Goal: Transaction & Acquisition: Register for event/course

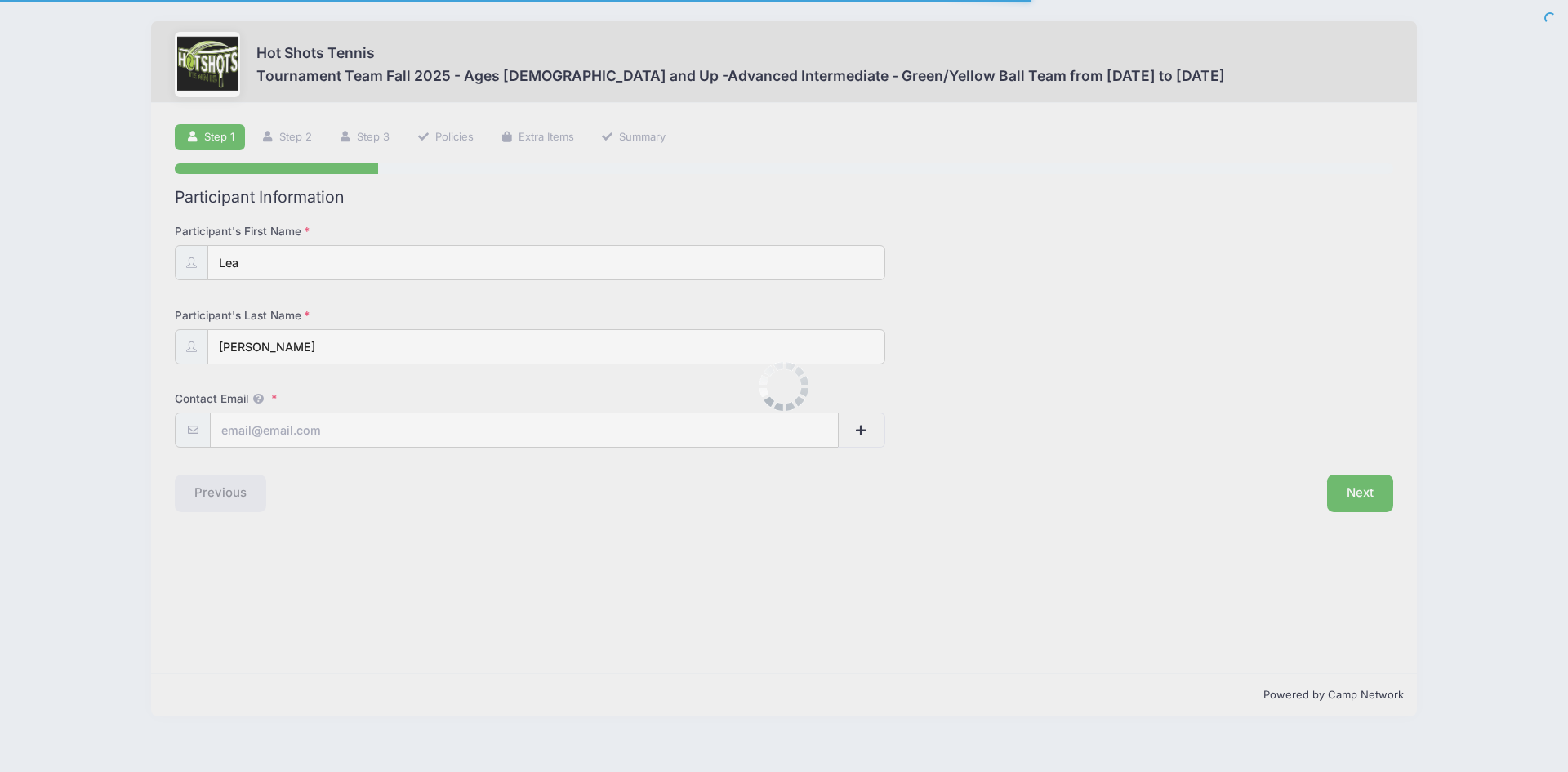
click at [324, 402] on div at bounding box center [784, 386] width 1568 height 772
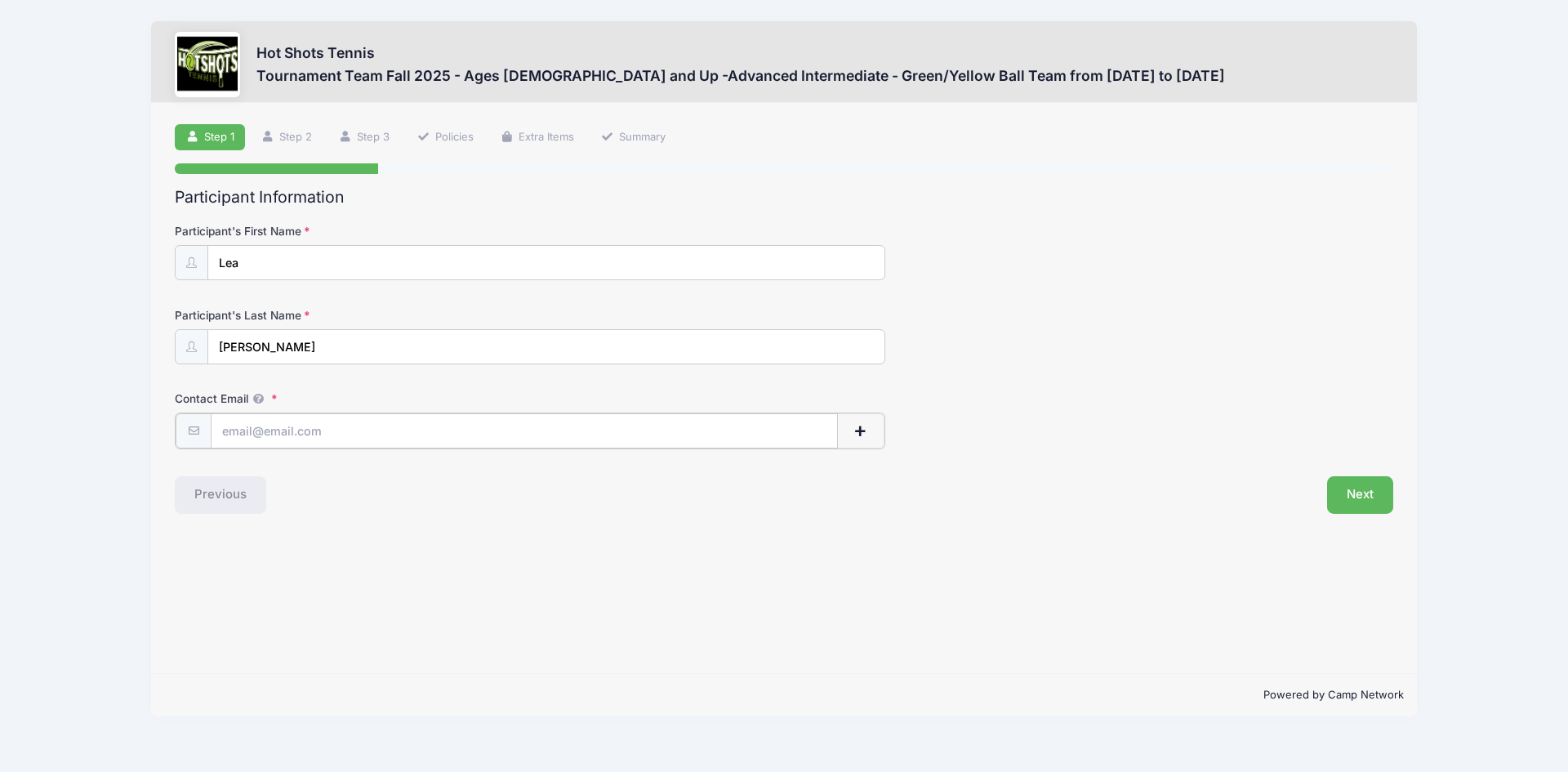
click at [332, 434] on input "Contact Email" at bounding box center [524, 430] width 627 height 35
type input "[EMAIL_ADDRESS][DOMAIN_NAME]"
click at [1356, 486] on button "Next" at bounding box center [1361, 494] width 66 height 38
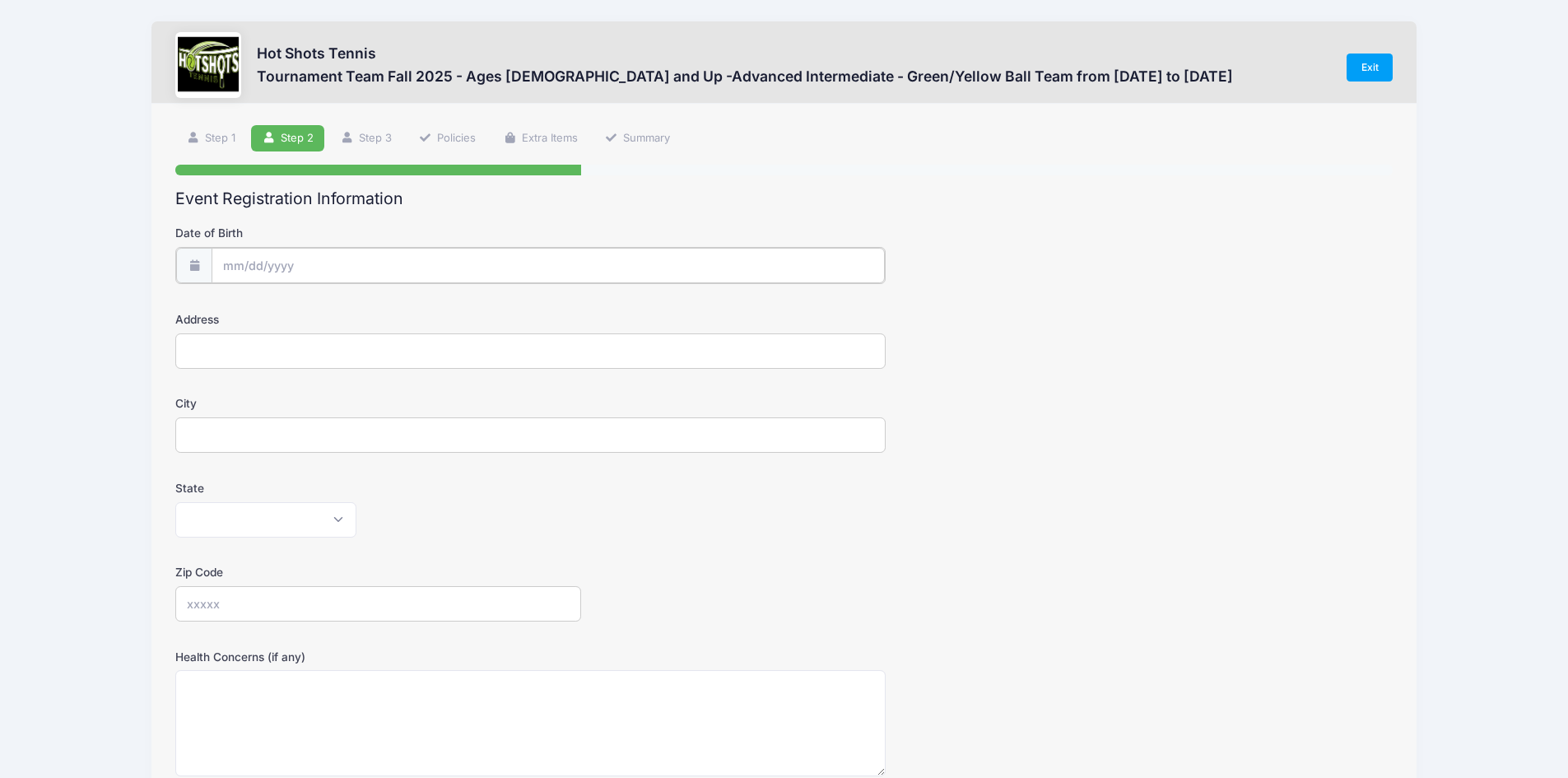
click at [392, 260] on input "Date of Birth" at bounding box center [548, 265] width 674 height 36
click at [387, 314] on span at bounding box center [387, 314] width 12 height 12
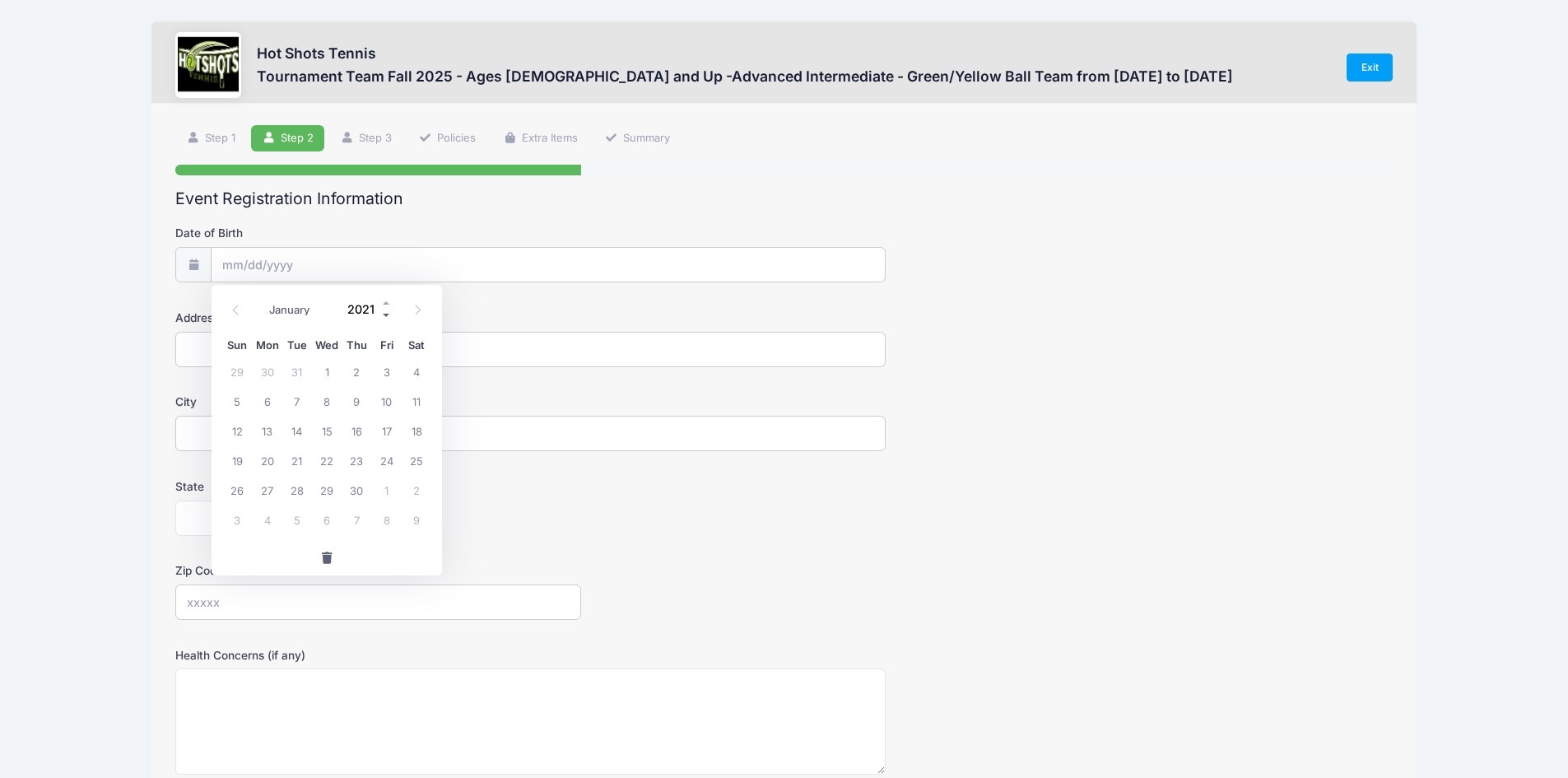
click at [387, 314] on span at bounding box center [387, 314] width 12 height 12
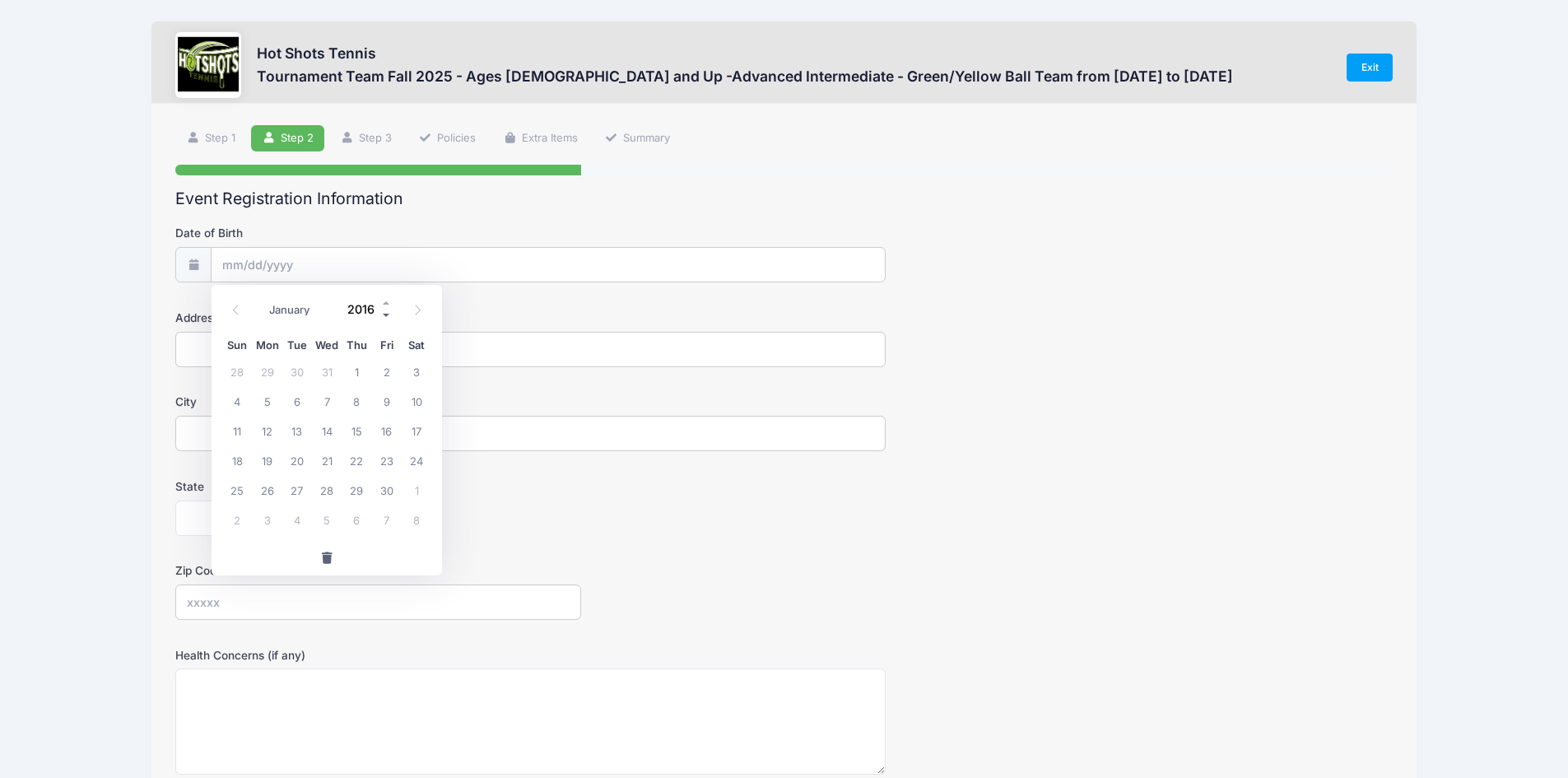
click at [387, 314] on span at bounding box center [387, 314] width 12 height 12
type input "2015"
click at [236, 309] on icon at bounding box center [236, 309] width 11 height 11
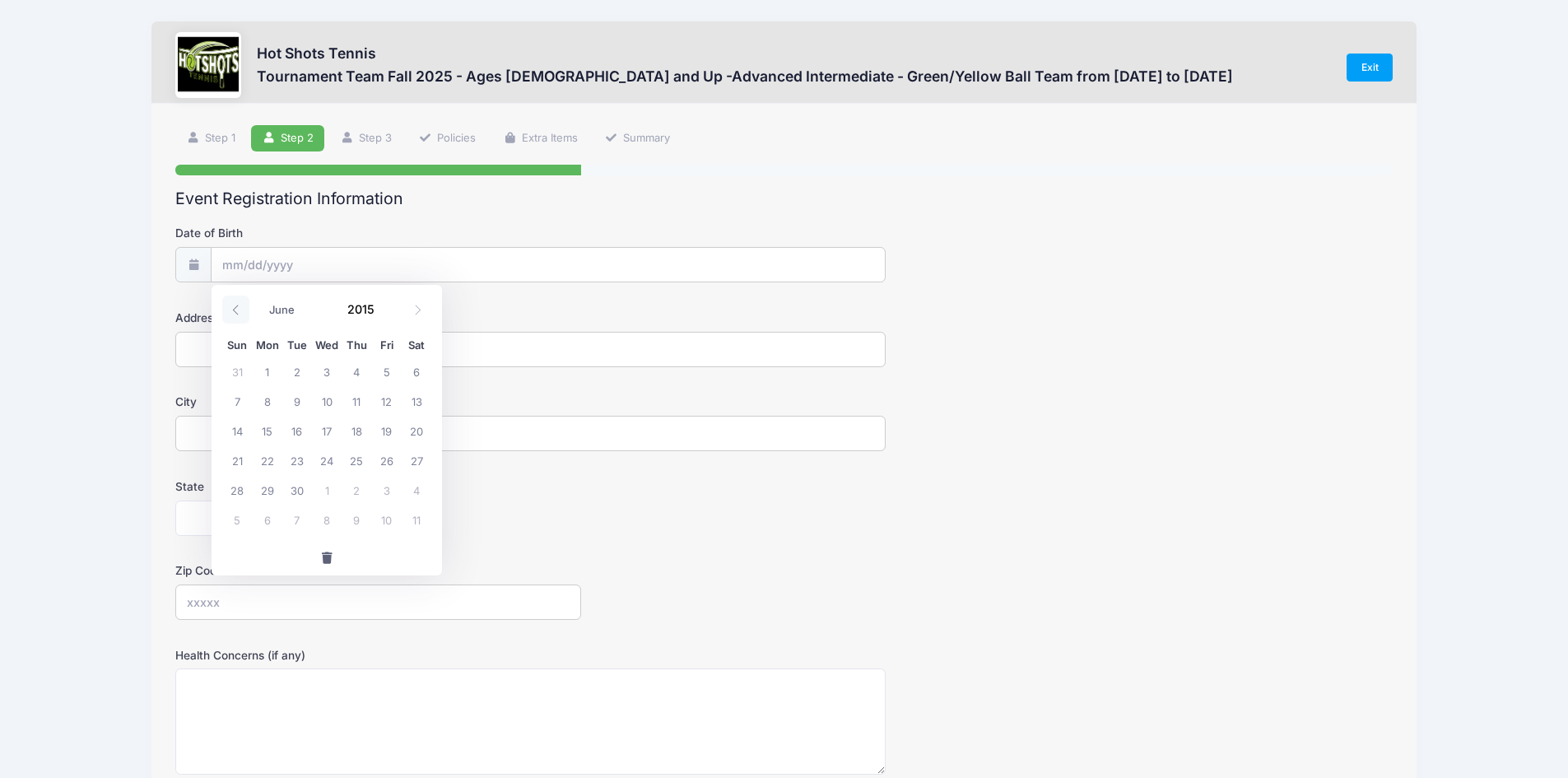
click at [236, 309] on icon at bounding box center [236, 309] width 11 height 11
select select "3"
click at [332, 462] on span "22" at bounding box center [327, 460] width 30 height 30
type input "[DATE]"
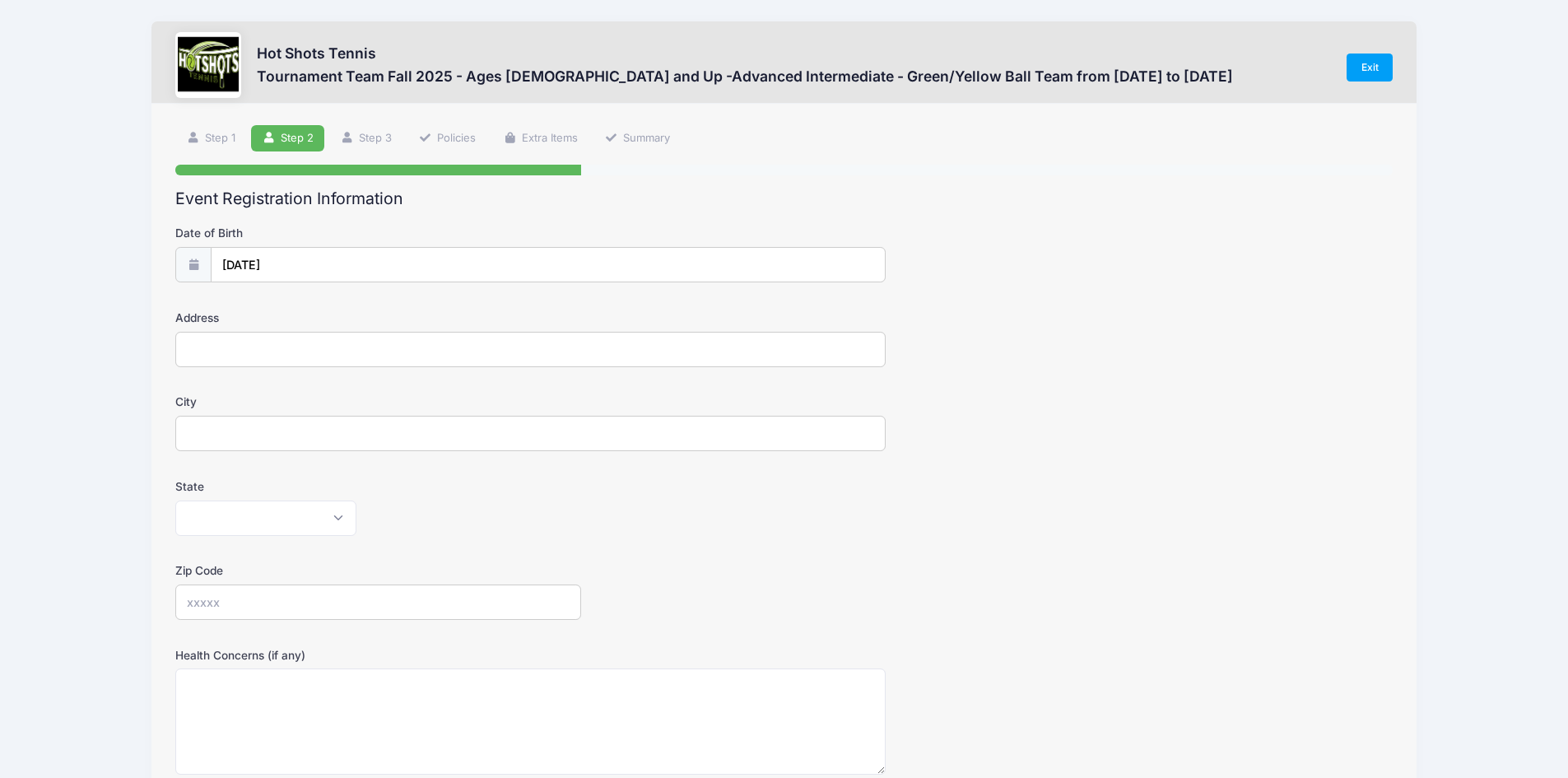
click at [278, 350] on input "Address" at bounding box center [530, 349] width 710 height 36
type input "12920 Discovery Crk"
type input "[GEOGRAPHIC_DATA]"
select select "CA"
type input "90094"
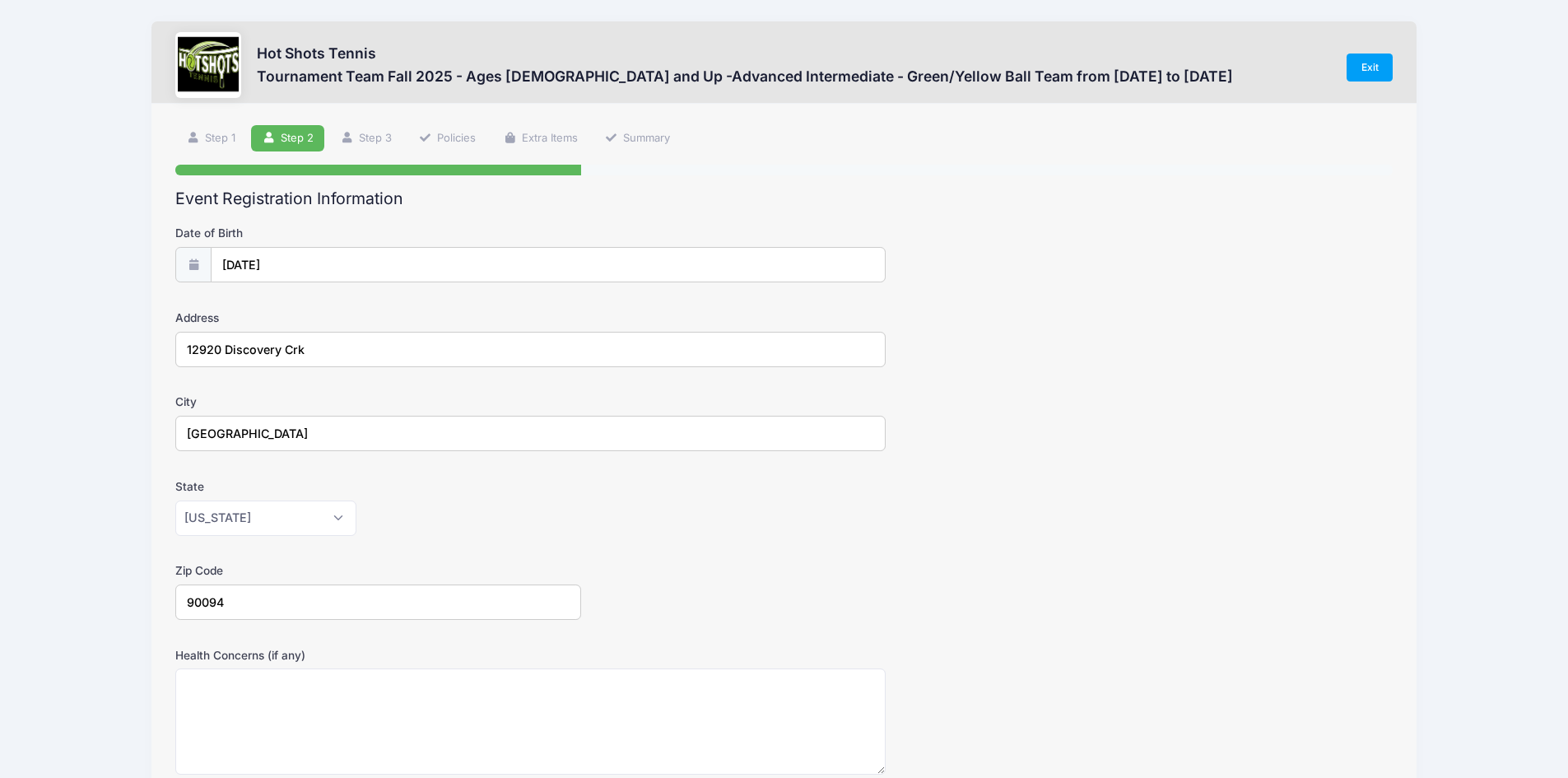
scroll to position [303, 0]
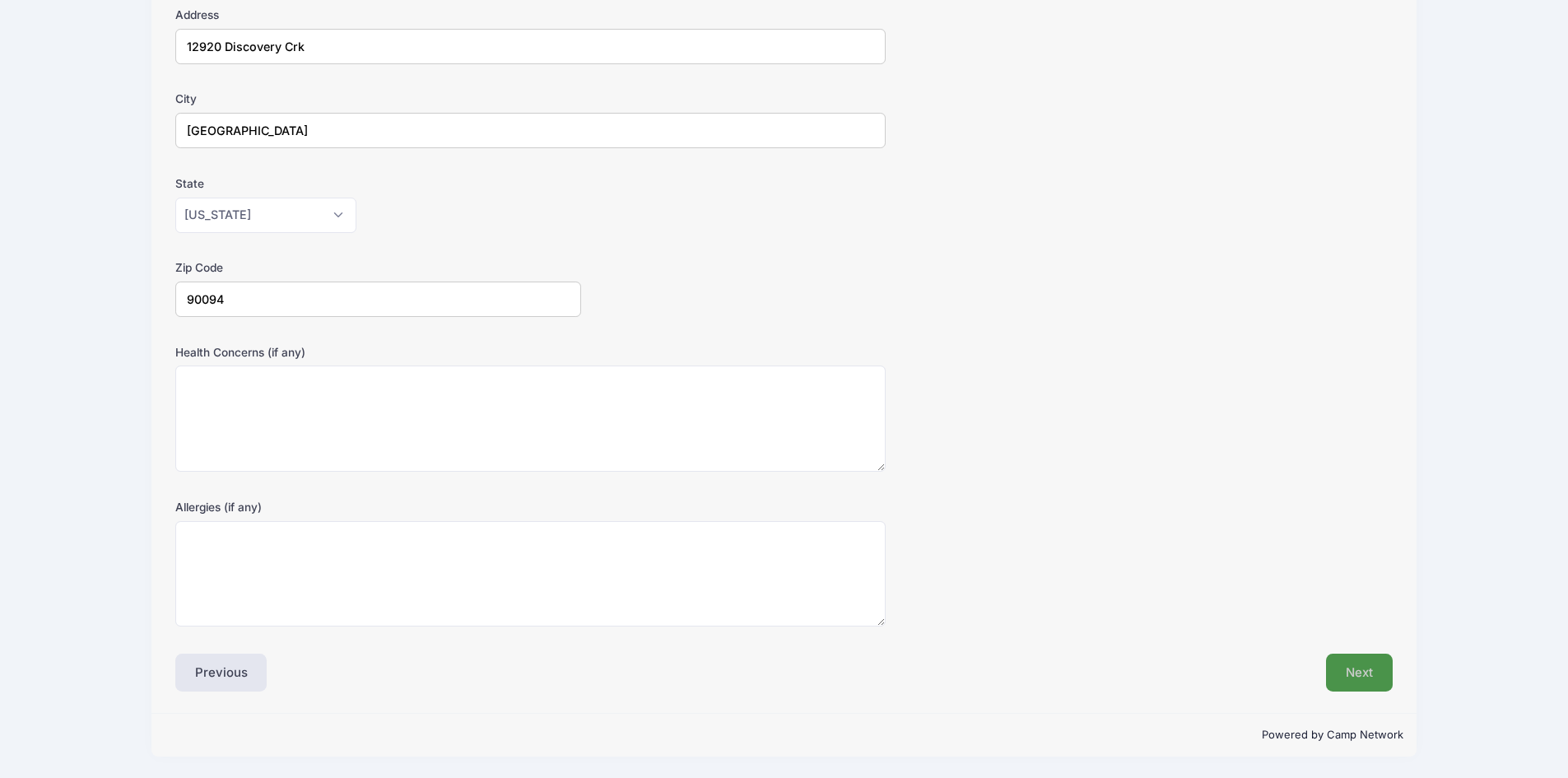
click at [1370, 679] on button "Next" at bounding box center [1360, 673] width 66 height 38
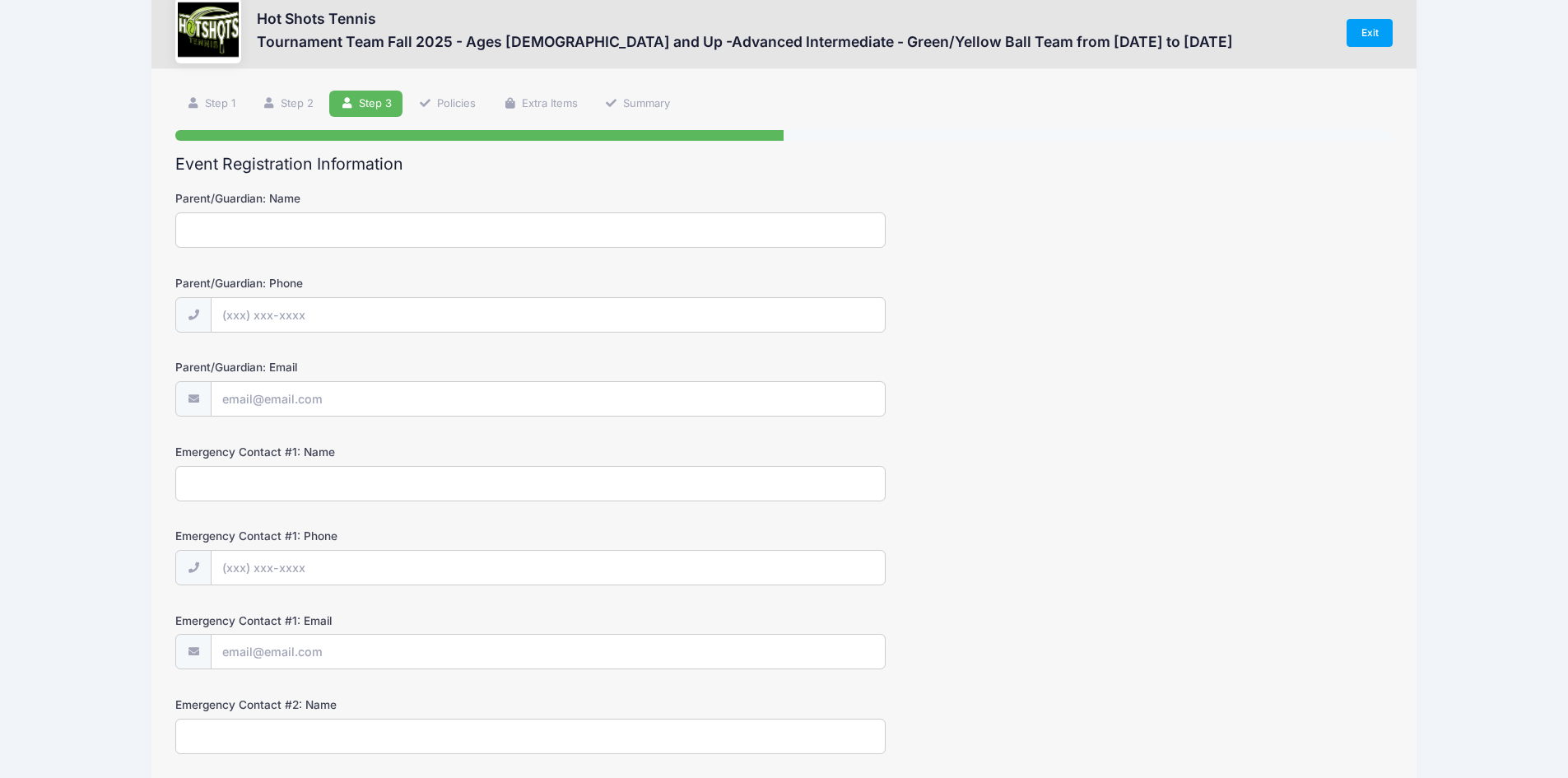
scroll to position [0, 0]
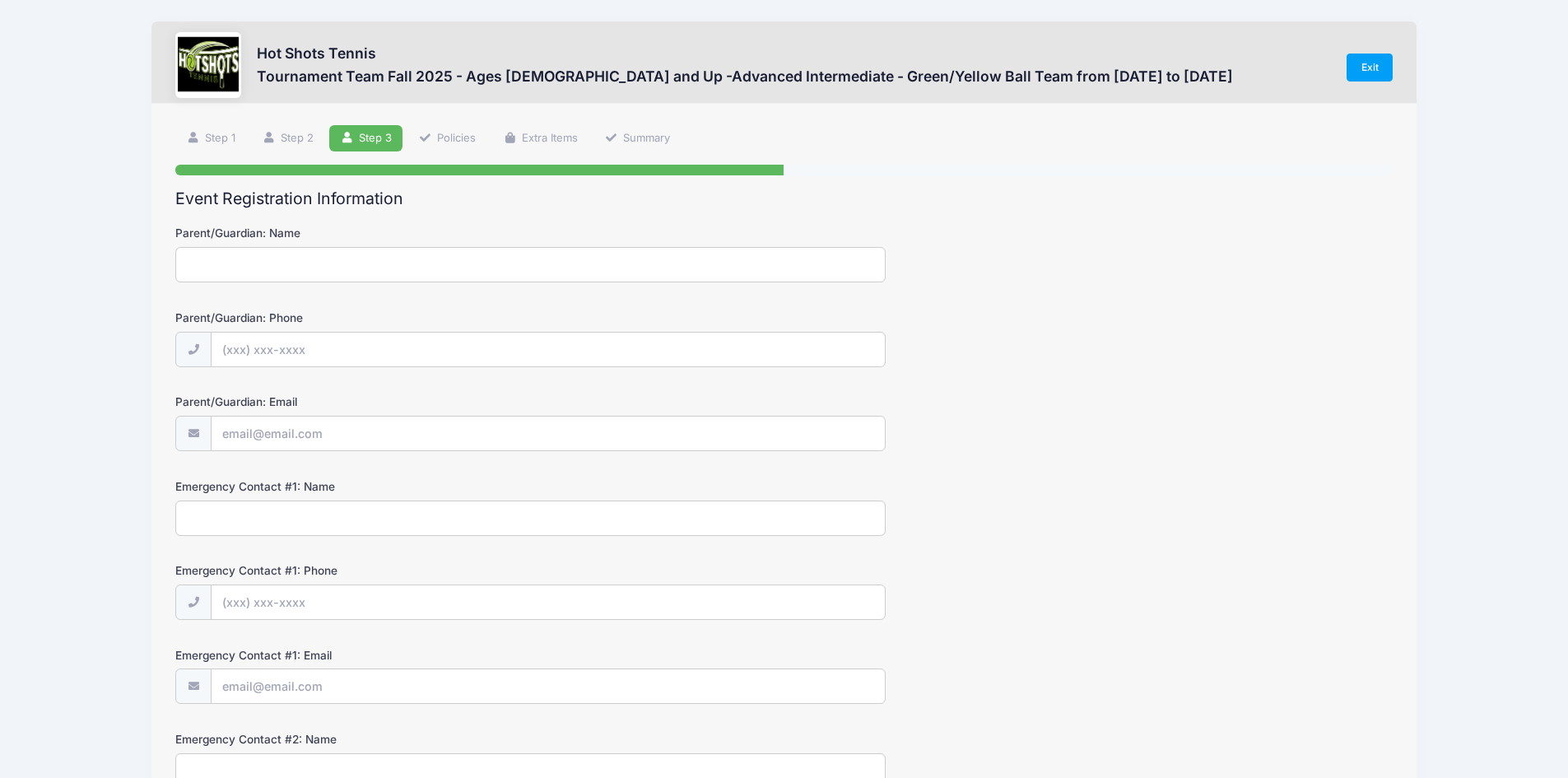
click at [334, 258] on input "Parent/Guardian: Name" at bounding box center [530, 265] width 710 height 36
type input "[PERSON_NAME]"
type input "[PHONE_NUMBER]"
type input "[EMAIL_ADDRESS][DOMAIN_NAME]"
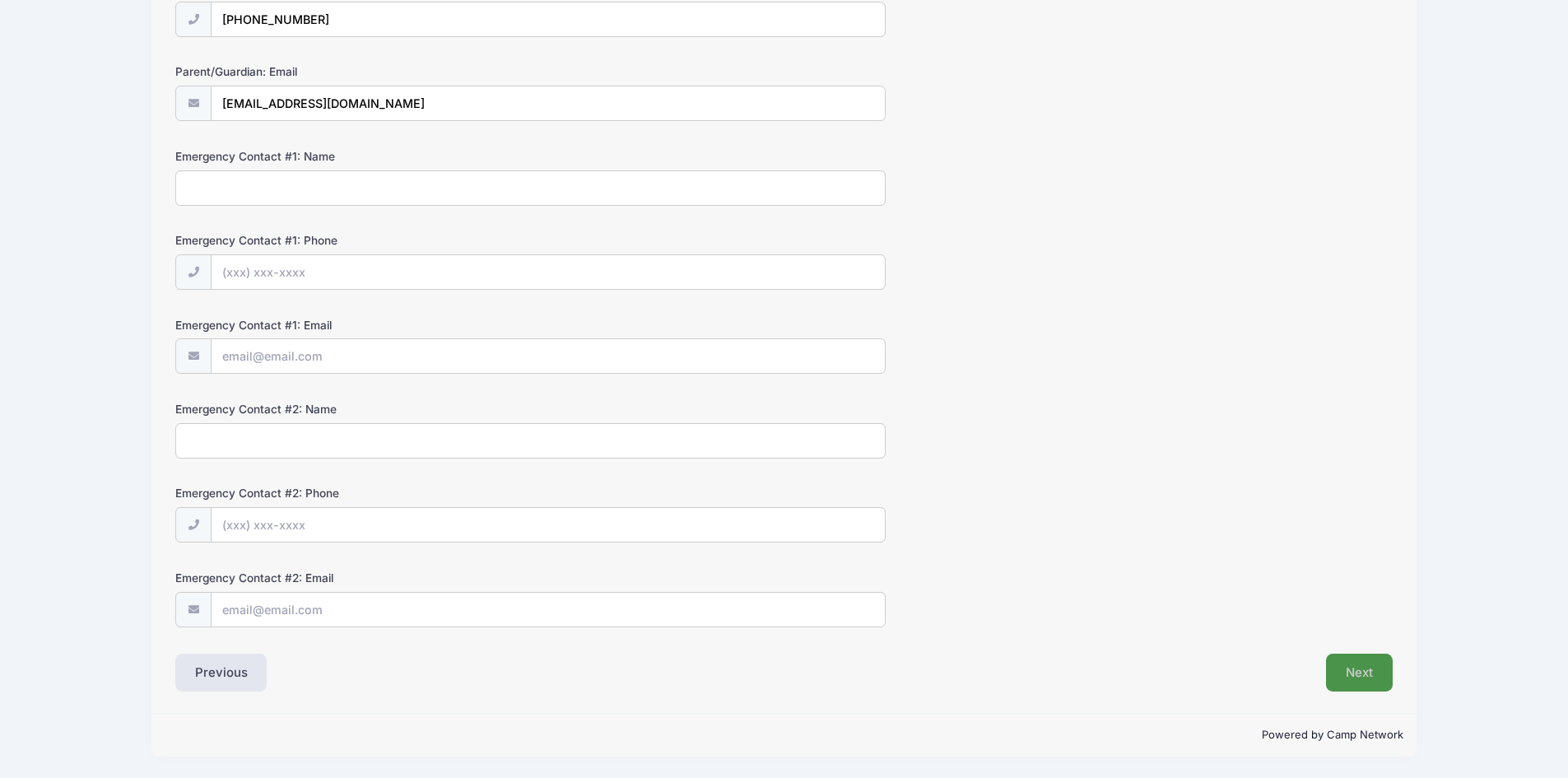
scroll to position [330, 0]
click at [1369, 667] on button "Next" at bounding box center [1360, 673] width 66 height 38
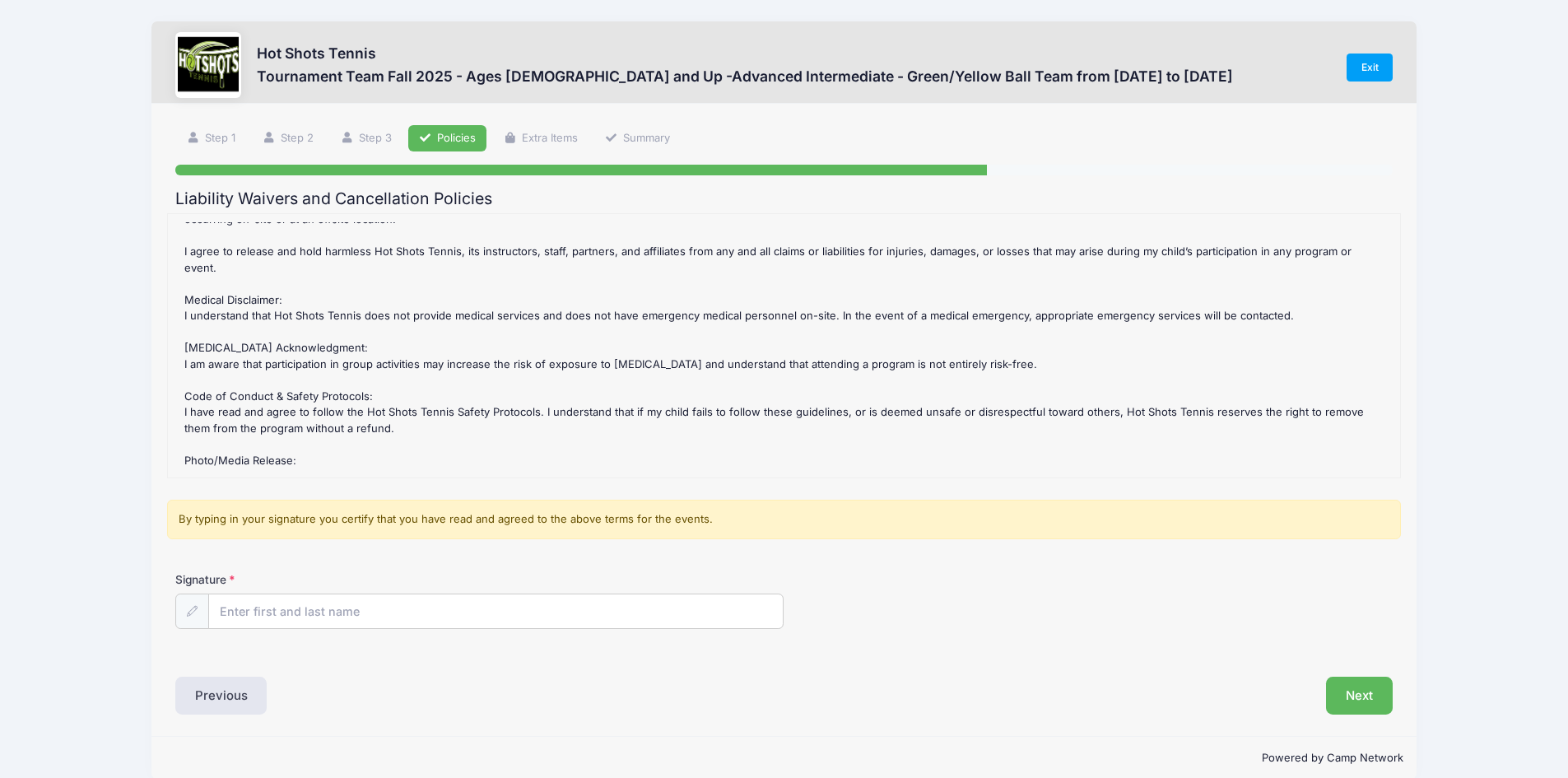
scroll to position [348, 0]
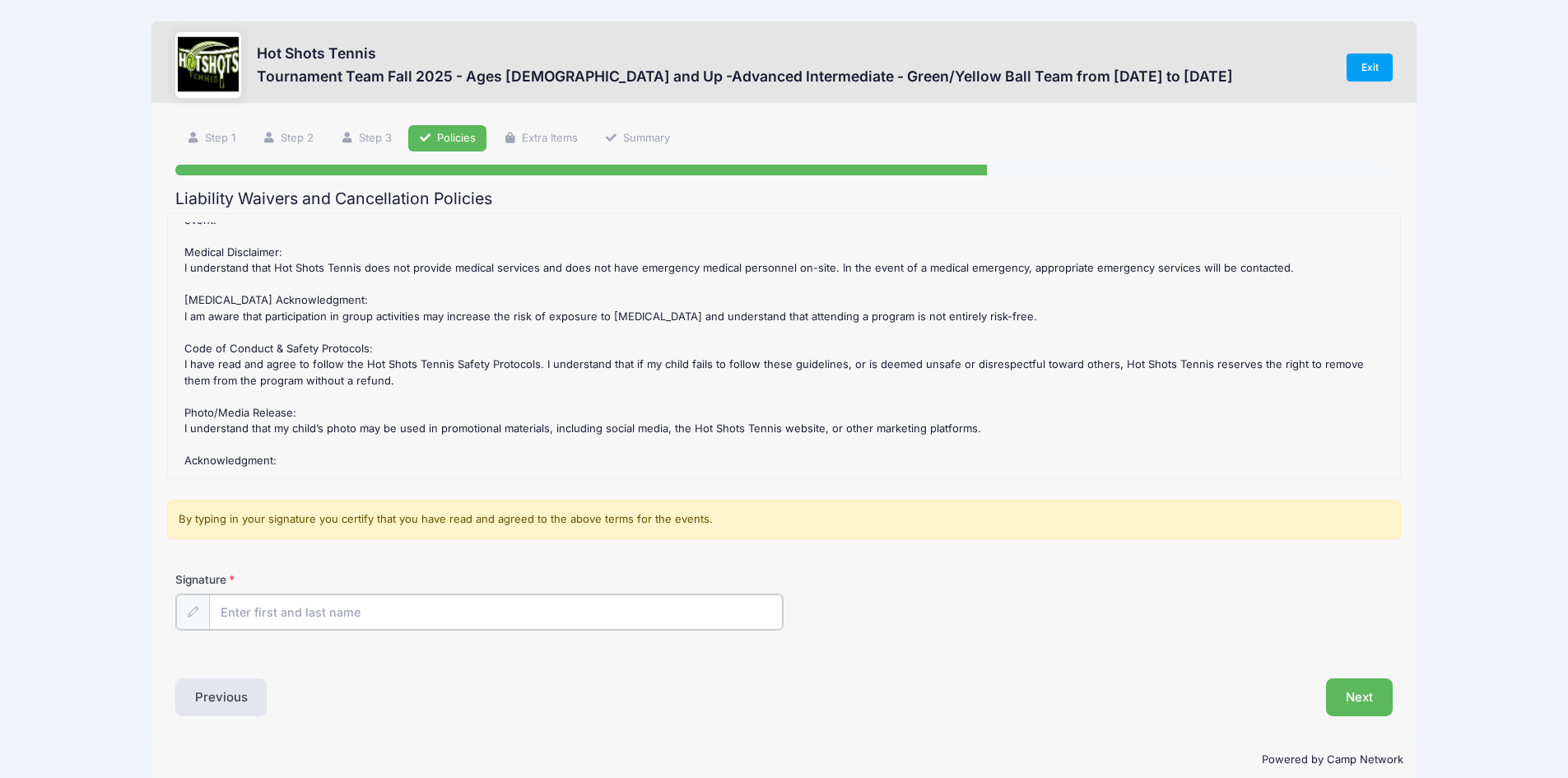
click at [373, 610] on input "Signature" at bounding box center [496, 611] width 575 height 36
type input "[PERSON_NAME]"
click at [1346, 697] on button "Next" at bounding box center [1360, 696] width 66 height 38
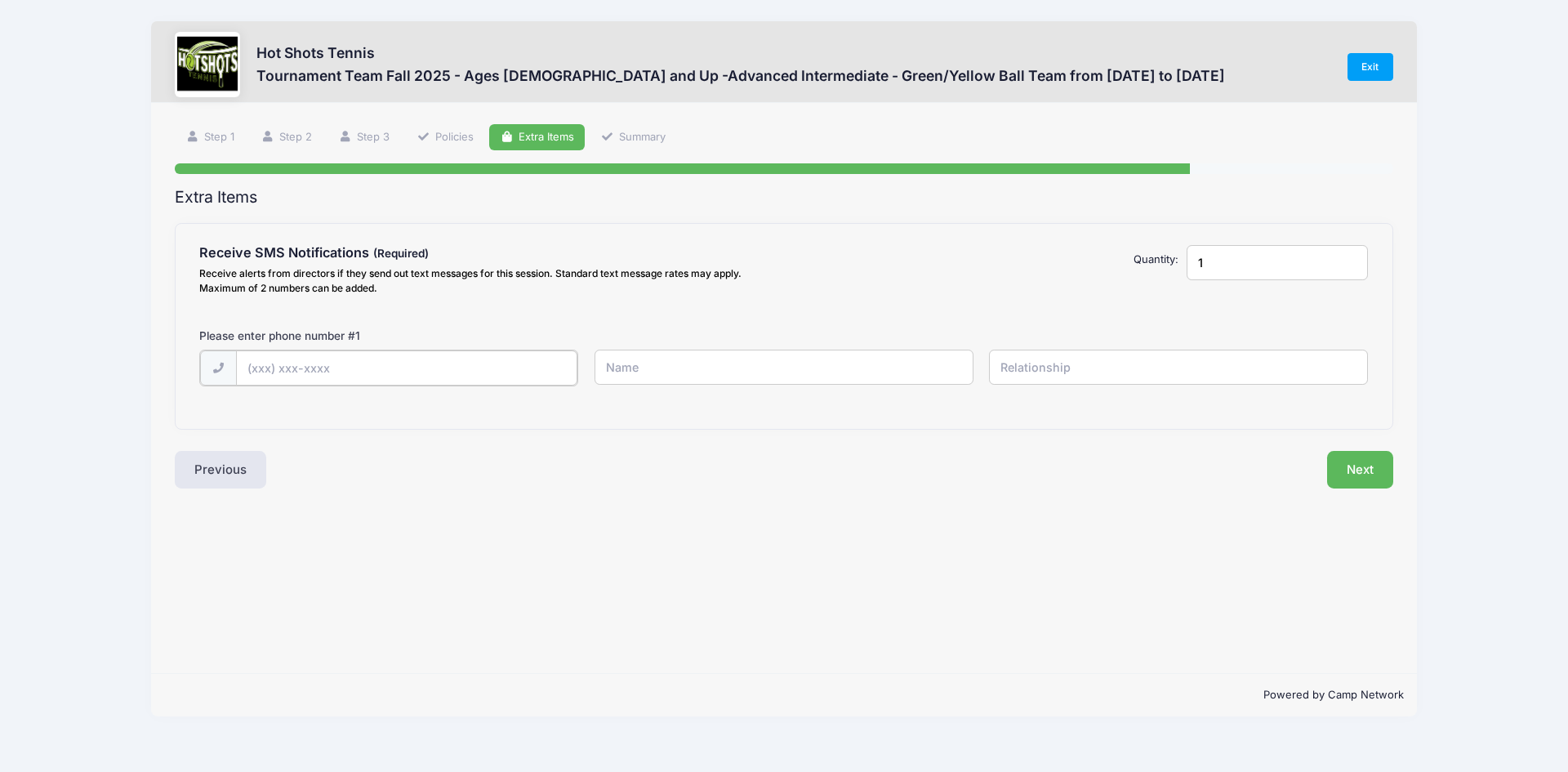
click at [370, 367] on input "text" at bounding box center [407, 368] width 342 height 35
type input "[PHONE_NUMBER]"
click at [708, 371] on input "text" at bounding box center [784, 367] width 379 height 35
type input "[PERSON_NAME]"
type input "Father"
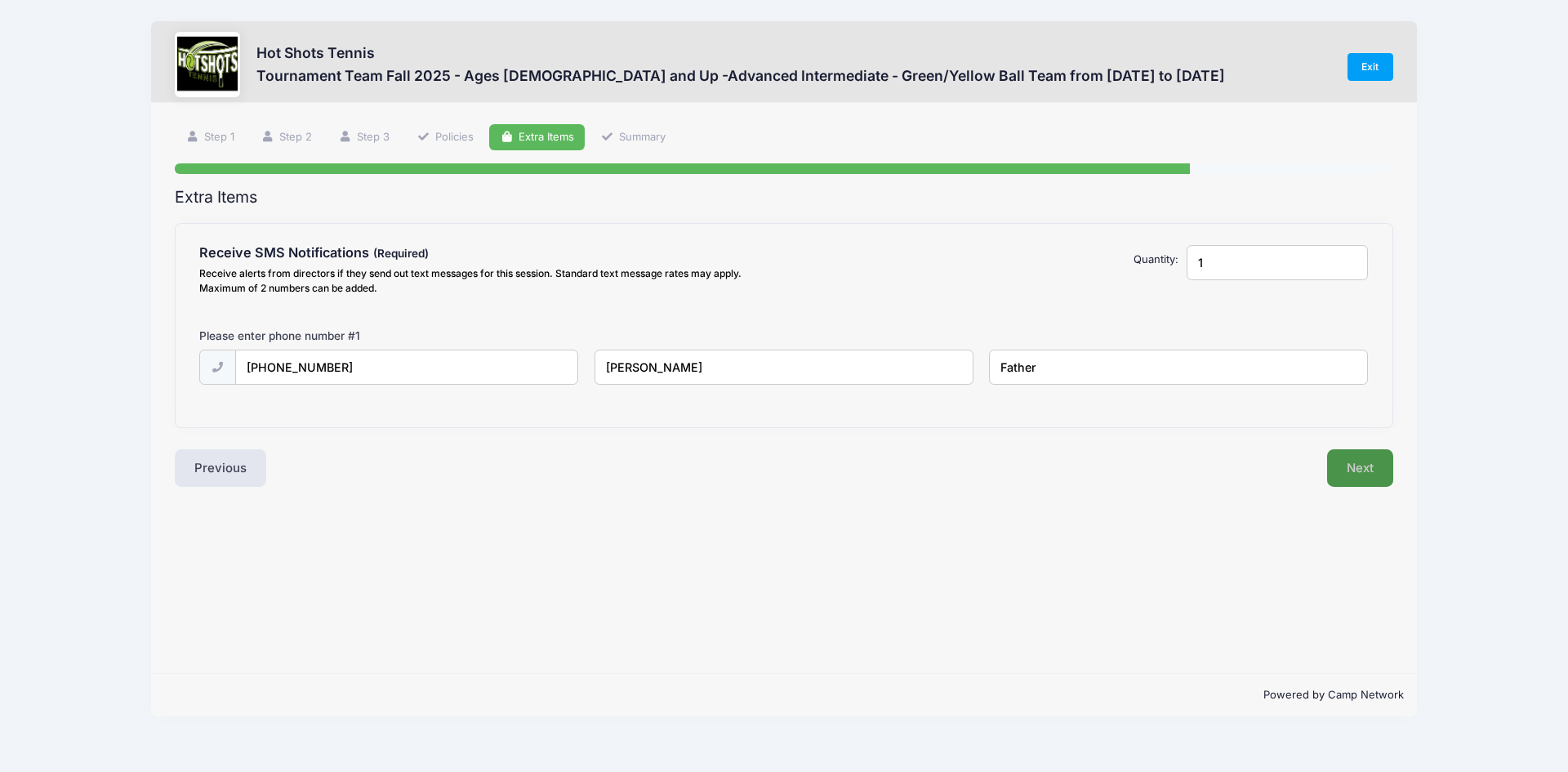
click at [1379, 463] on button "Next" at bounding box center [1361, 468] width 66 height 38
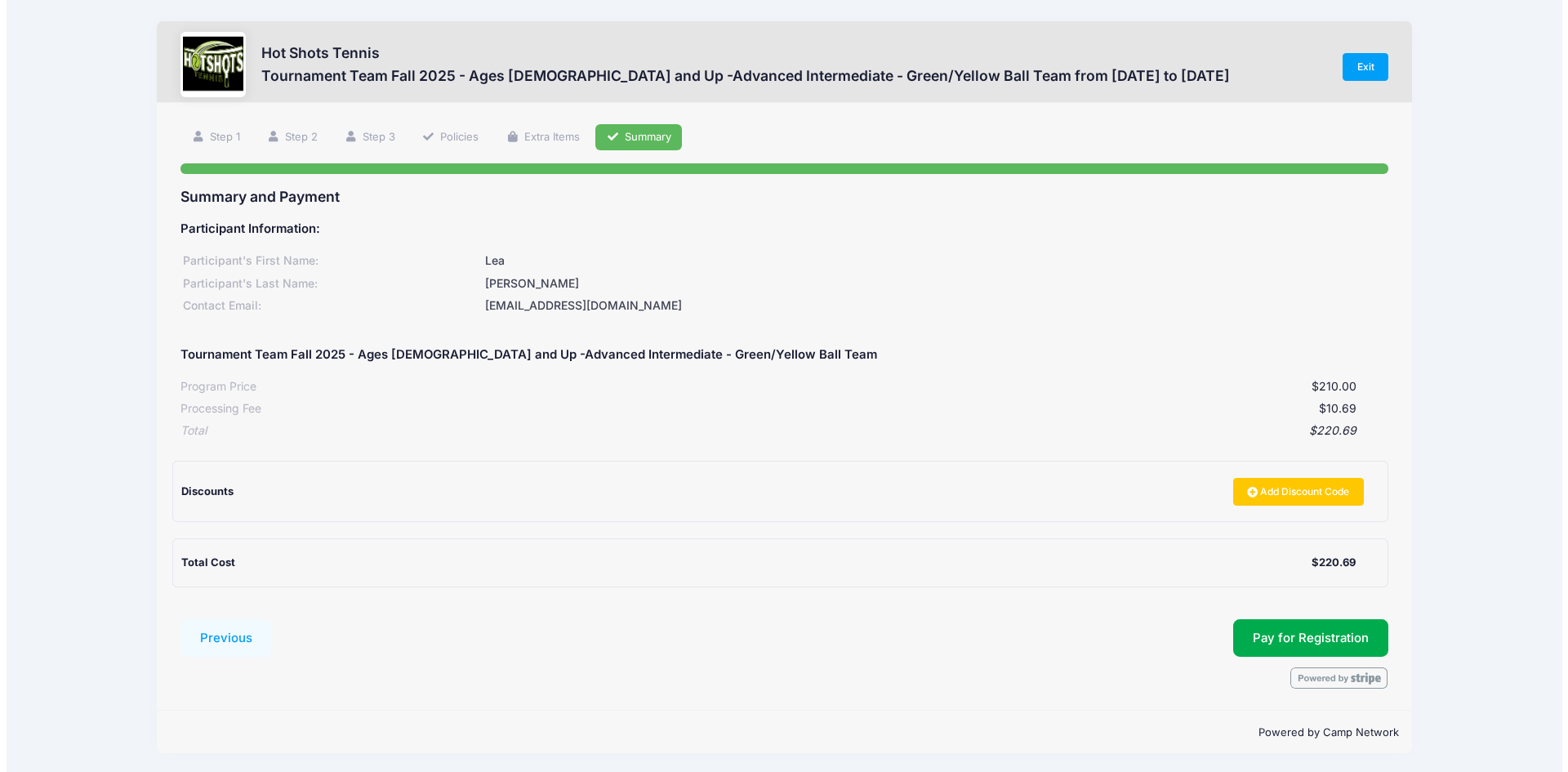
scroll to position [2, 0]
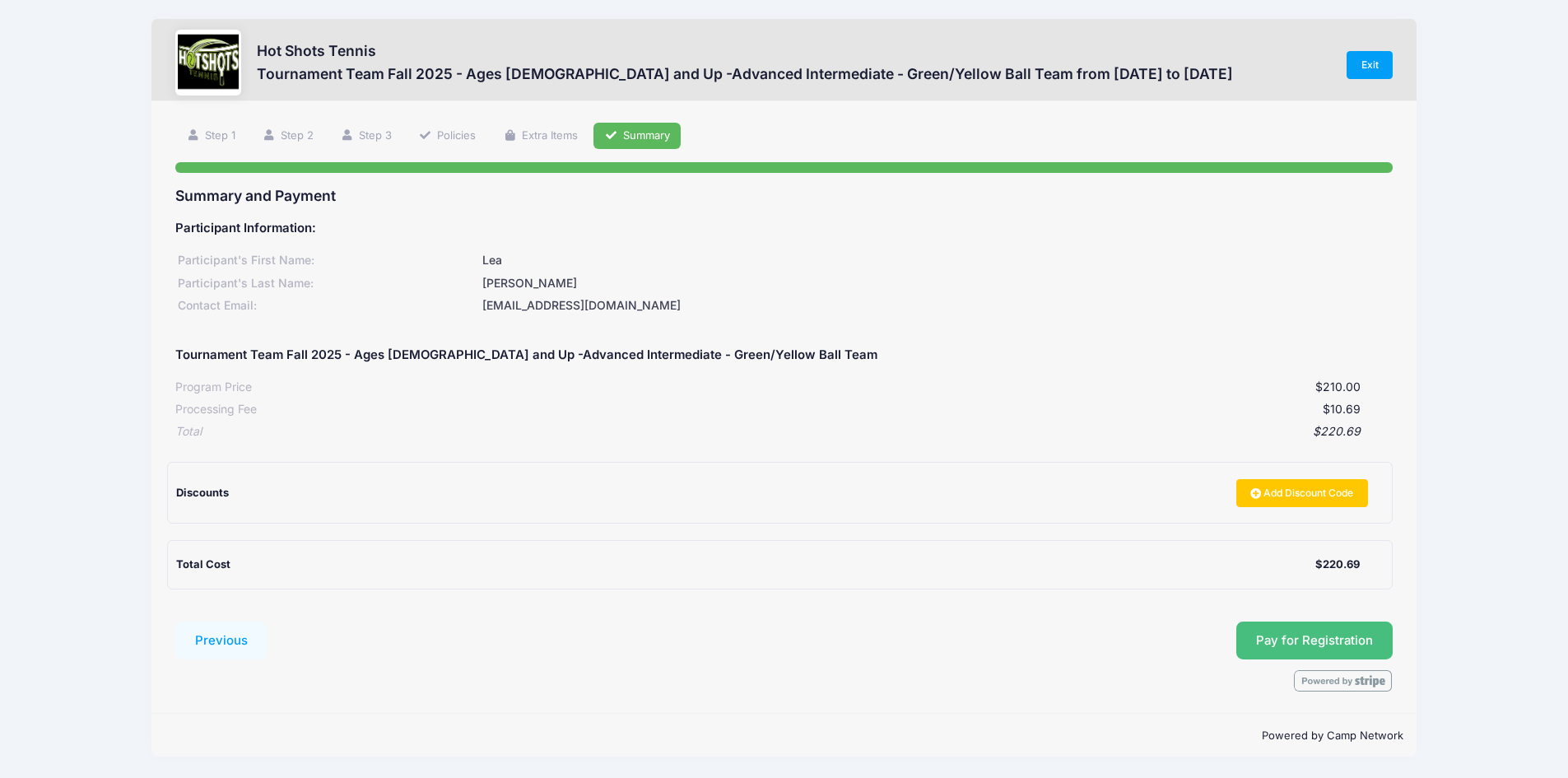
click at [1313, 635] on button "Pay for Registration" at bounding box center [1315, 640] width 157 height 38
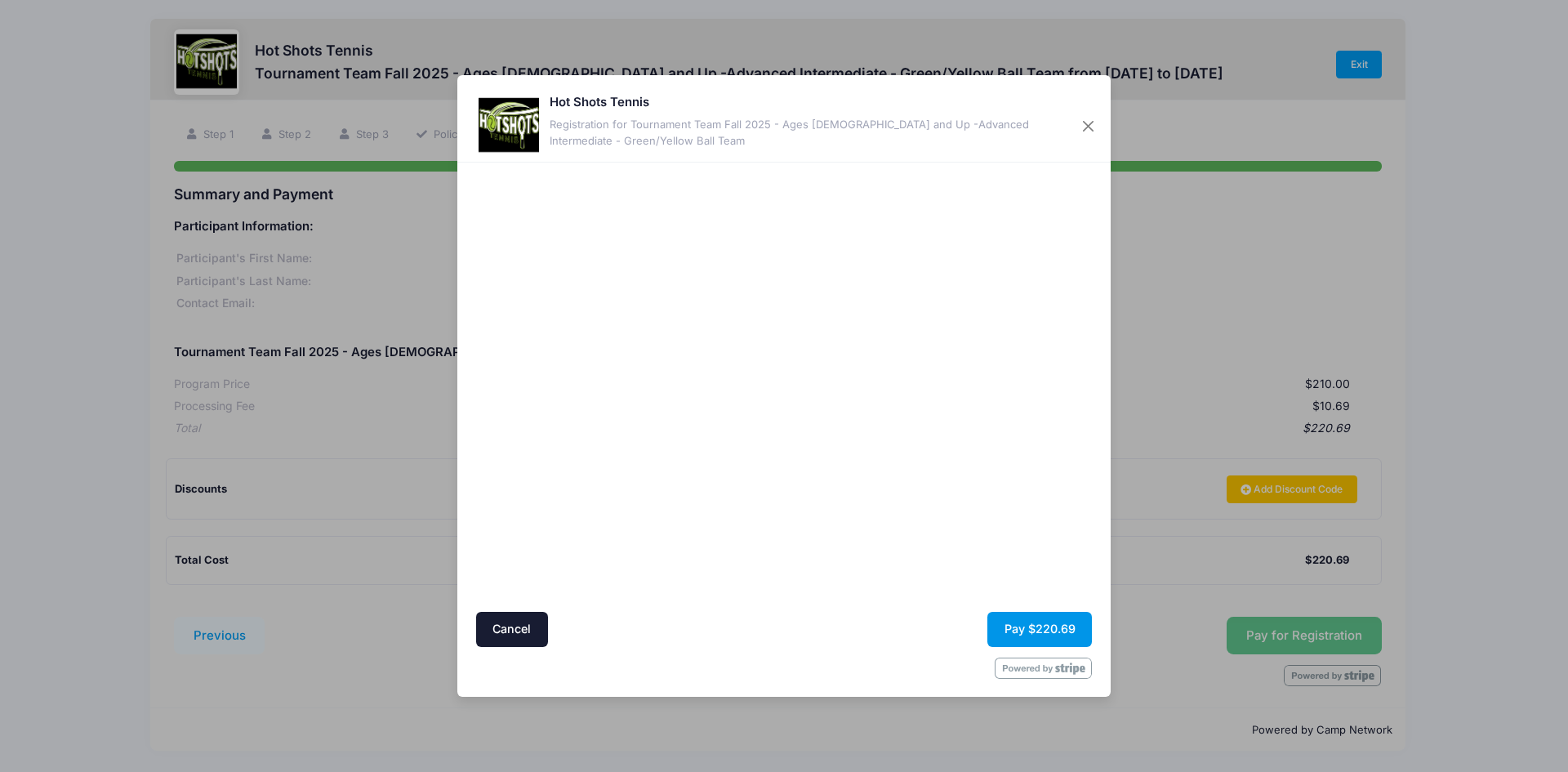
click at [1039, 625] on button "Pay $220.69" at bounding box center [1040, 629] width 105 height 35
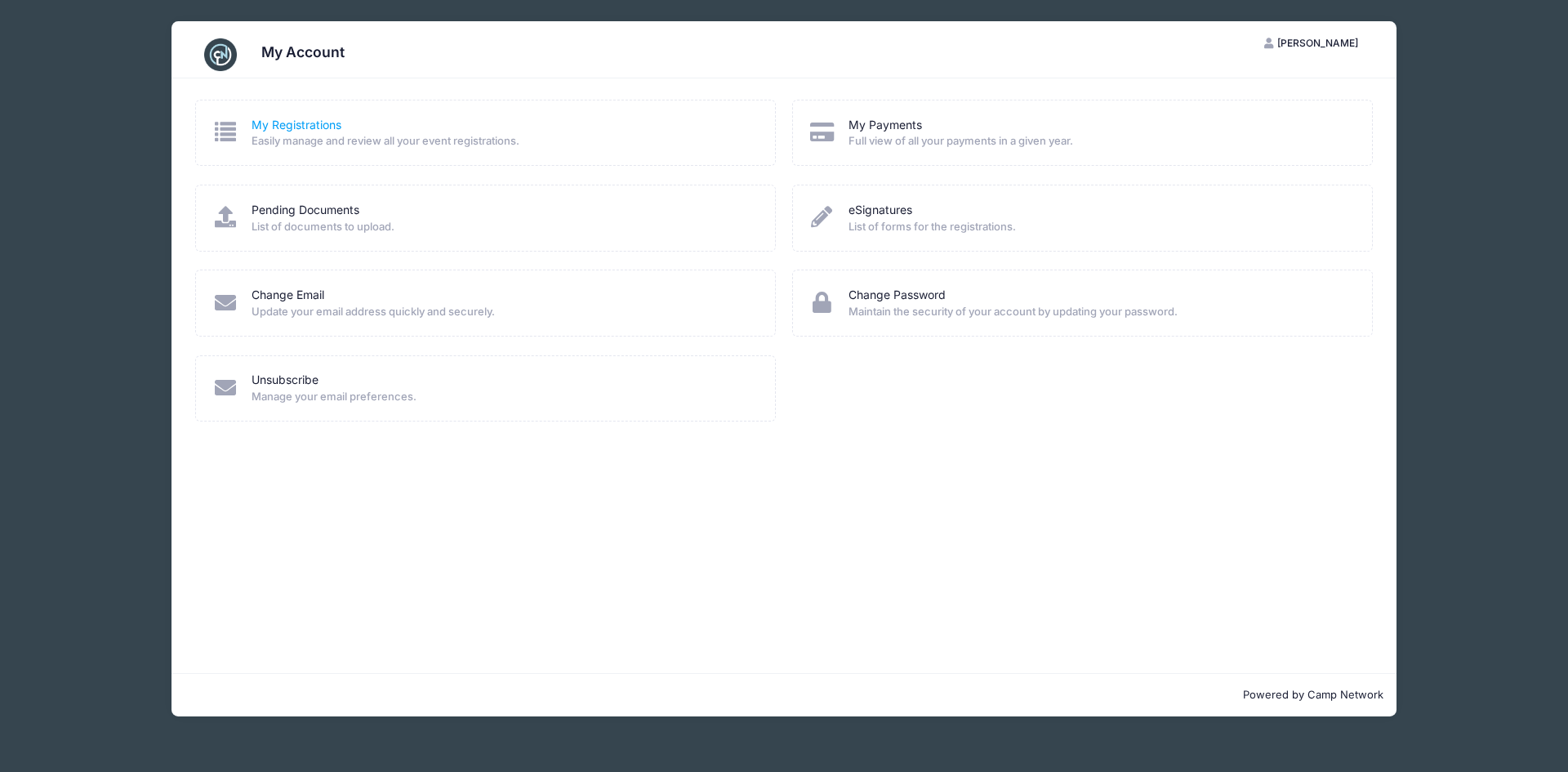
click at [301, 124] on link "My Registrations" at bounding box center [296, 125] width 90 height 17
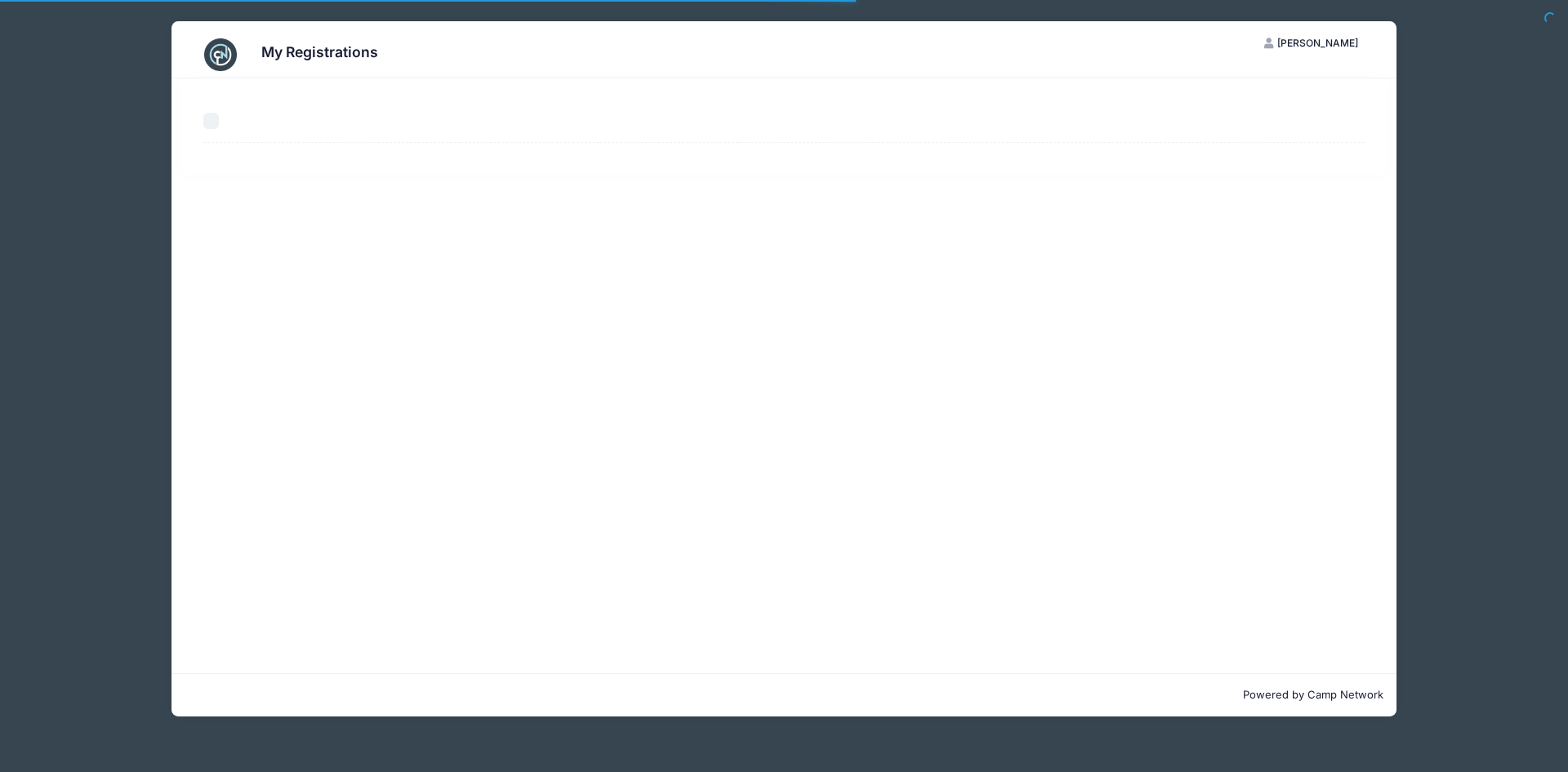
select select "50"
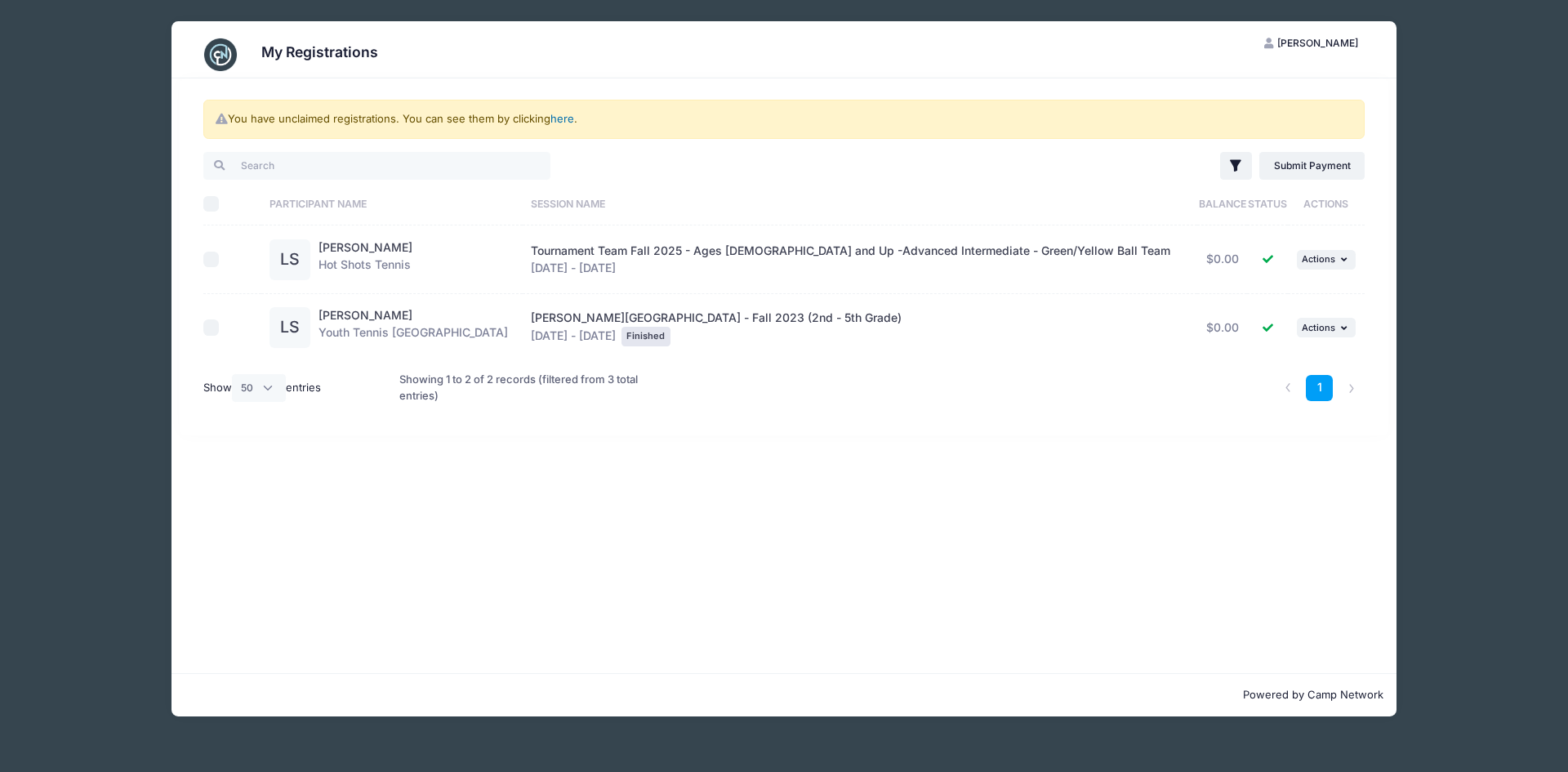
click at [568, 119] on link "here" at bounding box center [562, 119] width 24 height 13
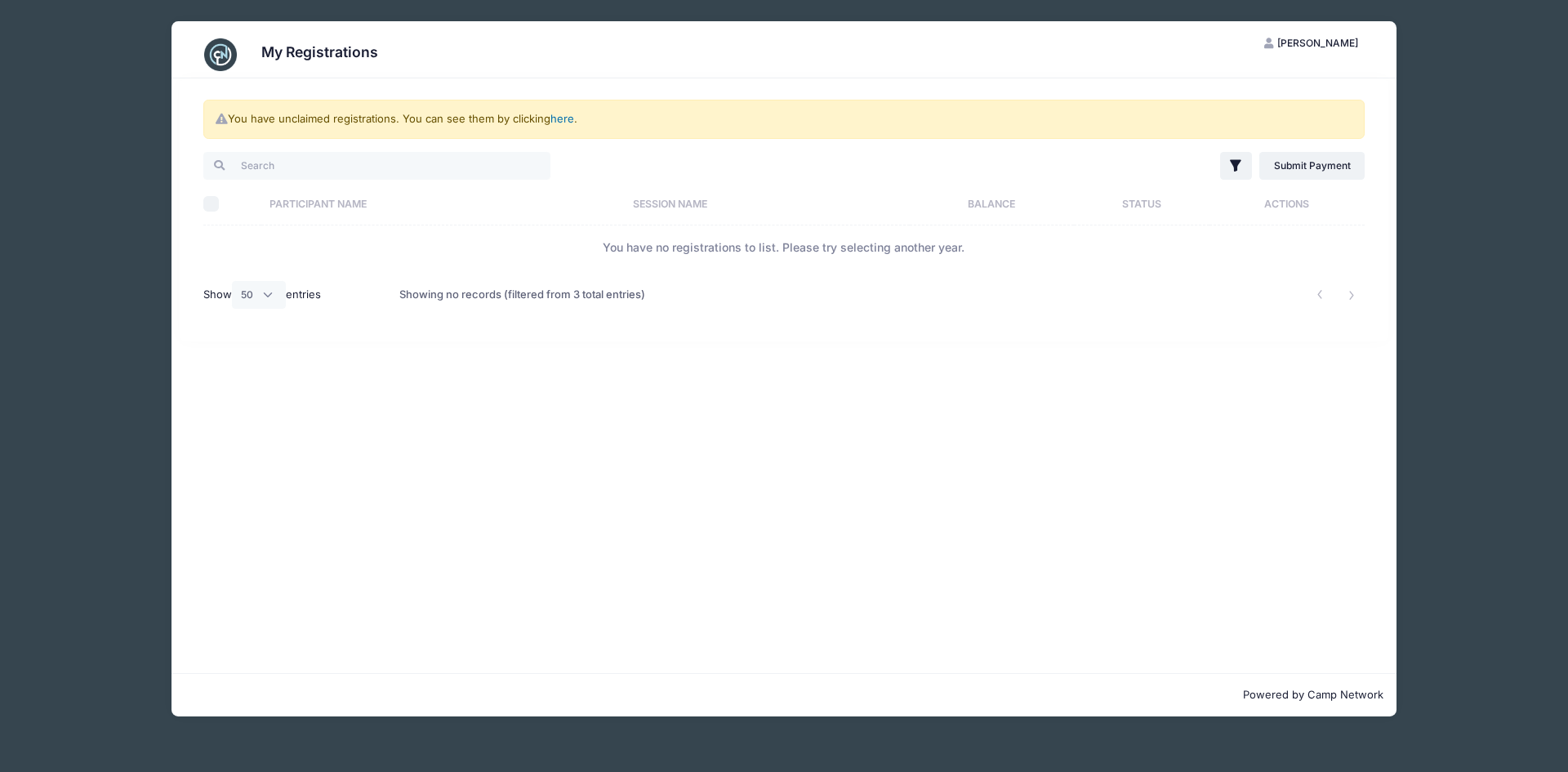
click at [566, 119] on link "here" at bounding box center [562, 119] width 24 height 13
